Goal: Find specific page/section: Find specific page/section

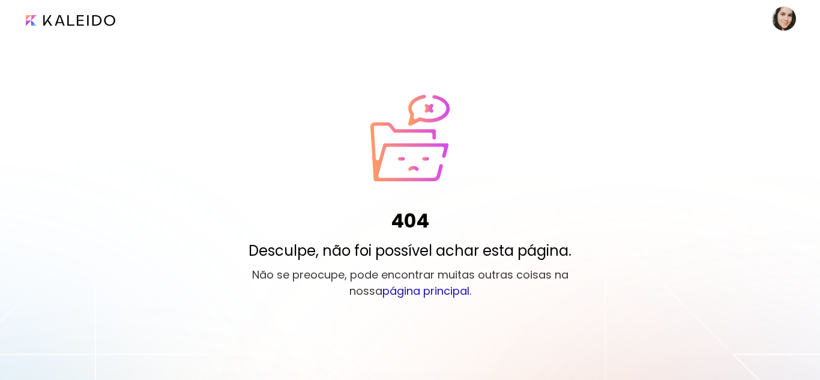
click at [404, 290] on link "página principal" at bounding box center [425, 290] width 87 height 15
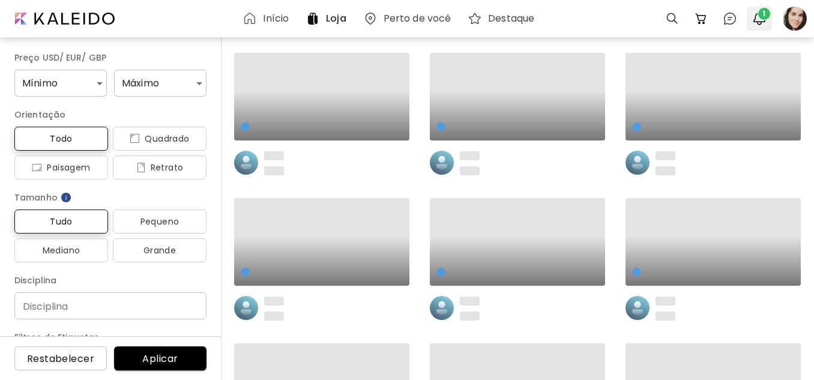
click at [763, 19] on span "1" at bounding box center [764, 14] width 12 height 12
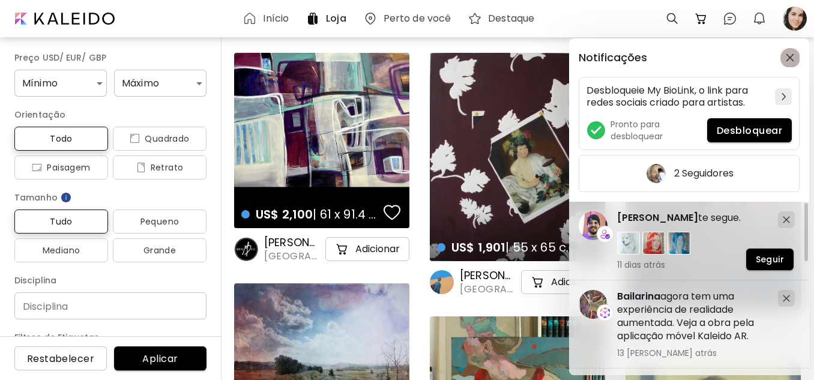
click at [789, 56] on img "button" at bounding box center [790, 57] width 8 height 8
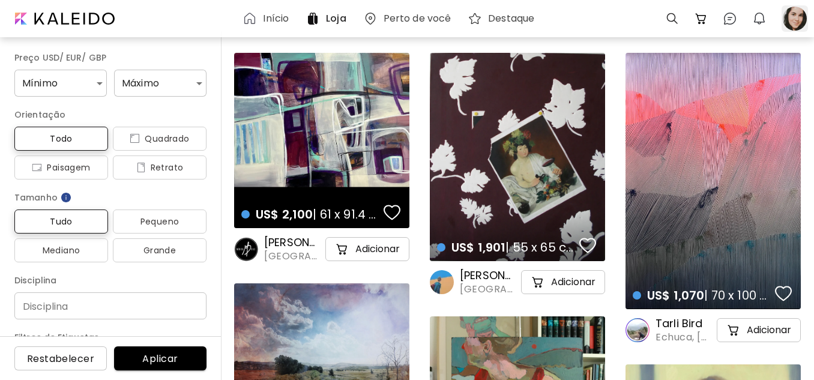
click at [795, 19] on div at bounding box center [795, 18] width 26 height 26
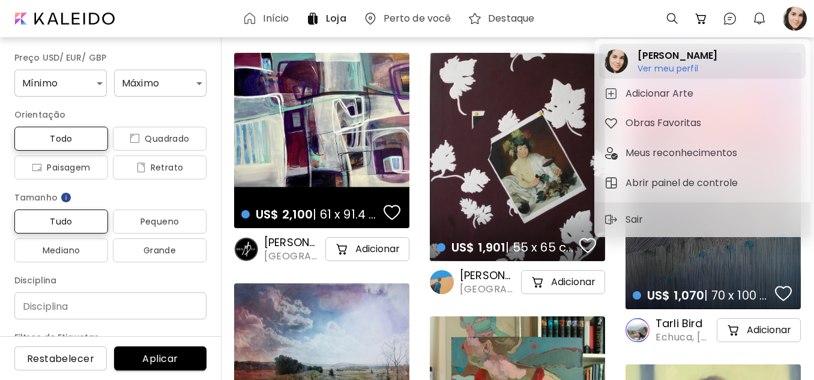
click at [668, 67] on h6 "Ver meu perfil" at bounding box center [678, 68] width 80 height 11
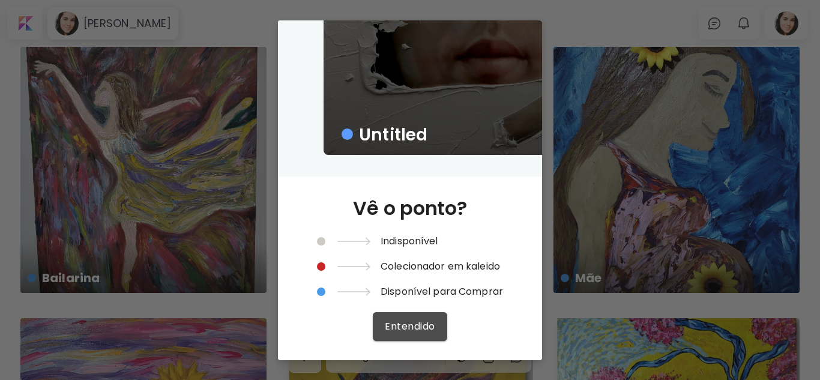
click at [416, 333] on button "Entendido" at bounding box center [410, 326] width 74 height 29
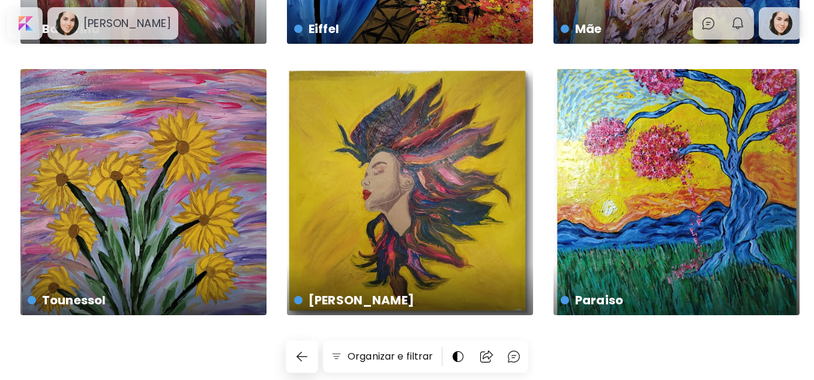
scroll to position [250, 0]
